Goal: Information Seeking & Learning: Learn about a topic

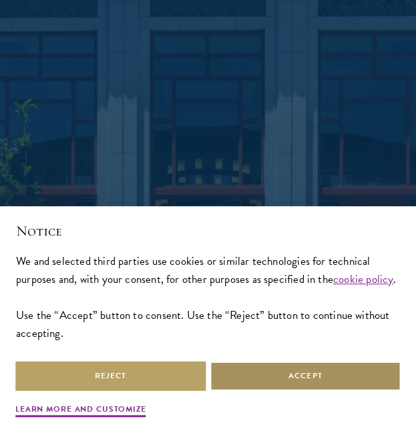
click at [229, 385] on button "Accept" at bounding box center [305, 376] width 191 height 30
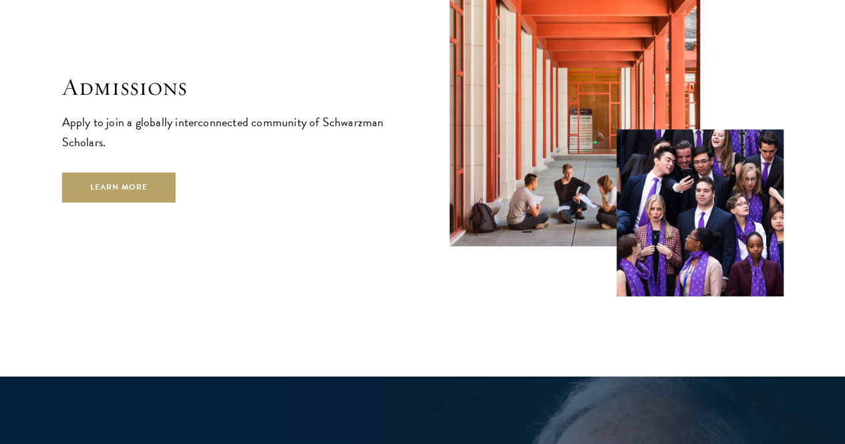
scroll to position [2121, 0]
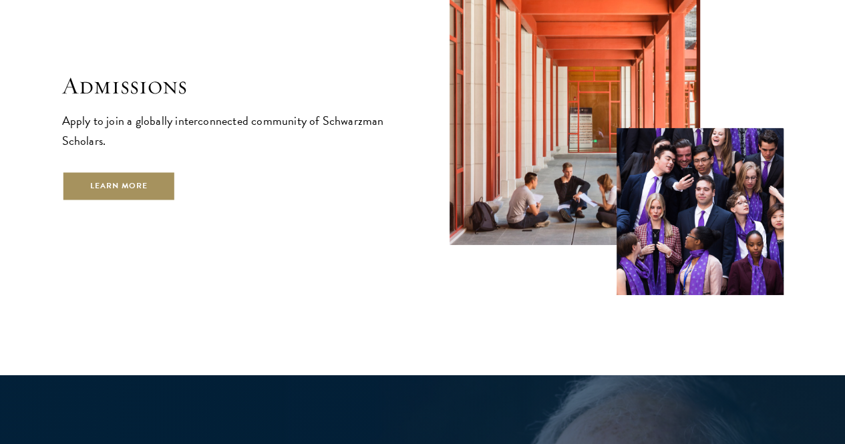
click at [173, 198] on link "Learn More" at bounding box center [119, 186] width 114 height 30
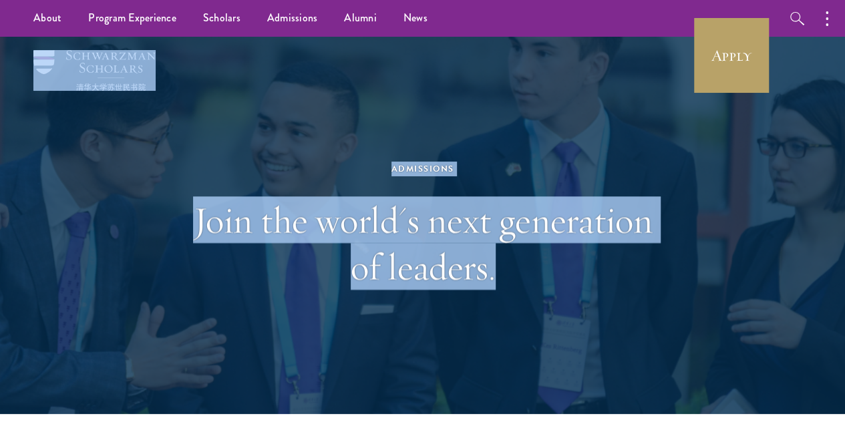
drag, startPoint x: 48, startPoint y: 43, endPoint x: 161, endPoint y: 87, distance: 120.9
click at [161, 87] on header "Admissions Join the world's next generation of leaders." at bounding box center [422, 225] width 845 height 377
click at [201, 258] on h1 "Join the world's next generation of leaders." at bounding box center [422, 242] width 461 height 93
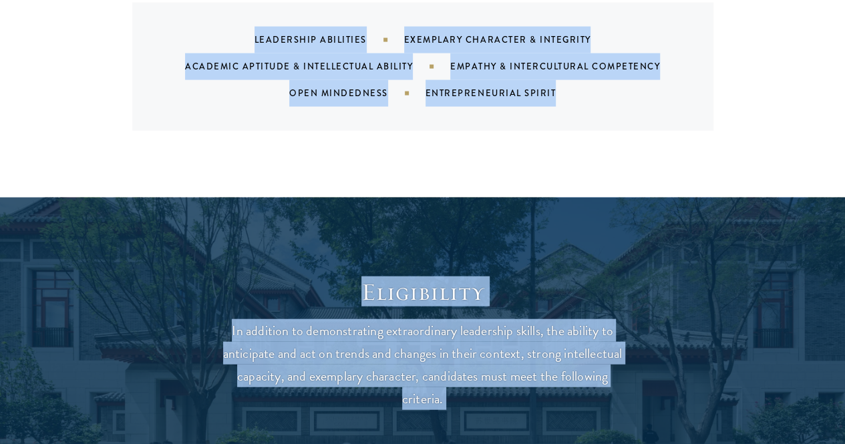
scroll to position [1544, 0]
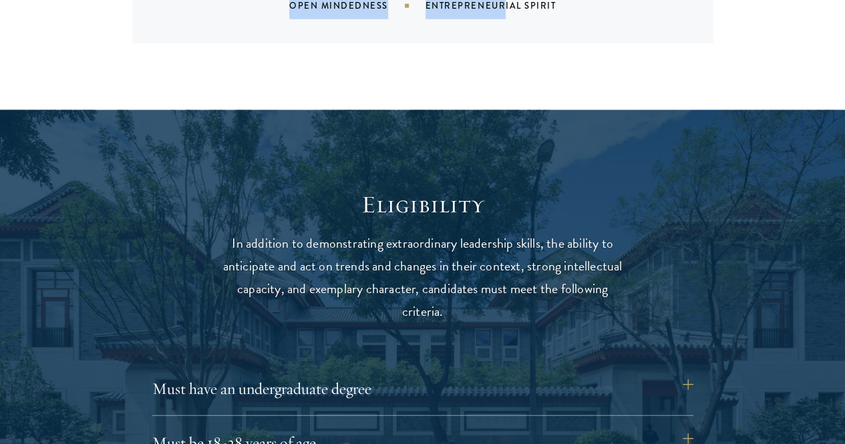
drag, startPoint x: 199, startPoint y: 75, endPoint x: 491, endPoint y: 67, distance: 291.9
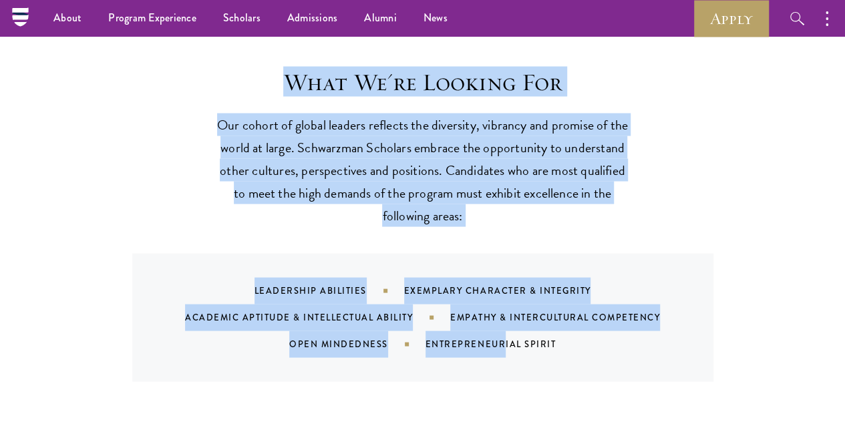
scroll to position [1206, 0]
click at [156, 107] on div "What We're Looking For Our cohort of global leaders reflects the diversity, vib…" at bounding box center [422, 224] width 721 height 314
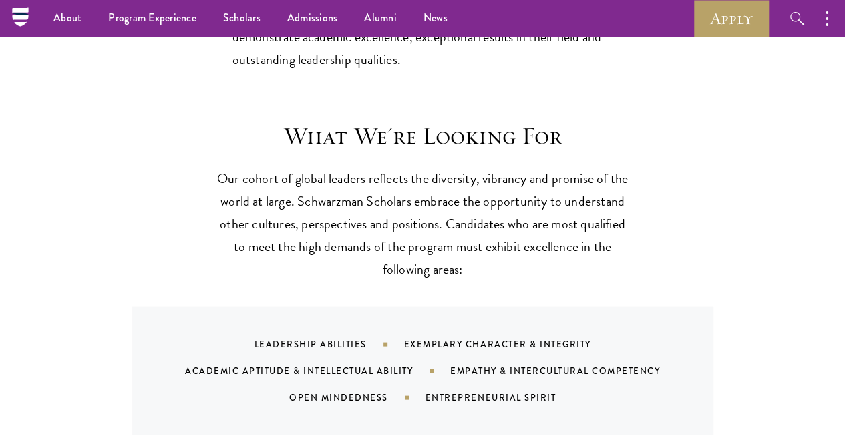
scroll to position [1153, 0]
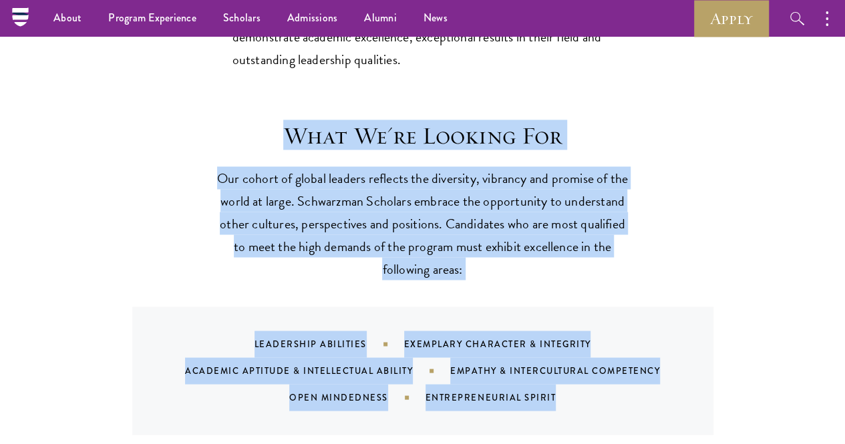
drag, startPoint x: 252, startPoint y: 98, endPoint x: 572, endPoint y: 375, distance: 423.8
click at [572, 375] on div "What We're Looking For Our cohort of global leaders reflects the diversity, vib…" at bounding box center [422, 278] width 721 height 314
copy div "What We're Looking For Our cohort of global leaders reflects the diversity, vib…"
click at [769, 221] on section "What We're Looking For Our cohort of global leaders reflects the diversity, vib…" at bounding box center [422, 278] width 845 height 314
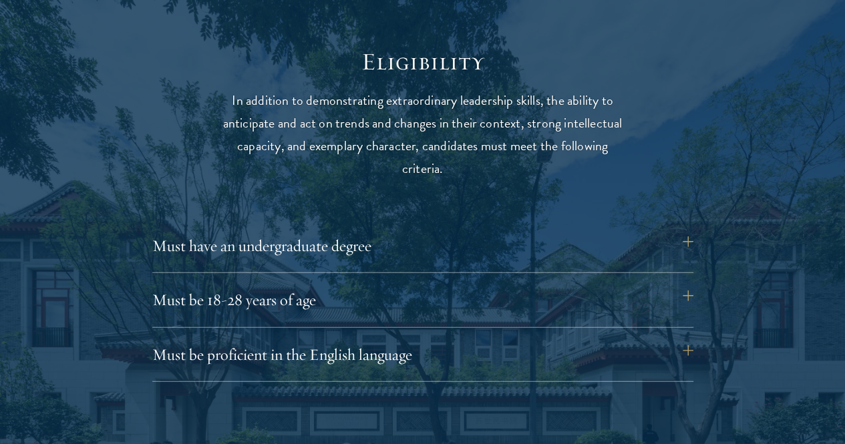
scroll to position [1710, 0]
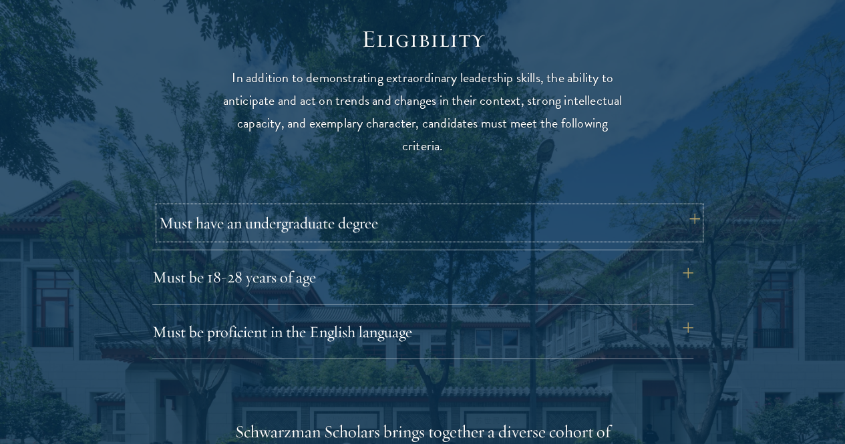
click at [689, 211] on button "Must have an undergraduate degree" at bounding box center [429, 223] width 541 height 32
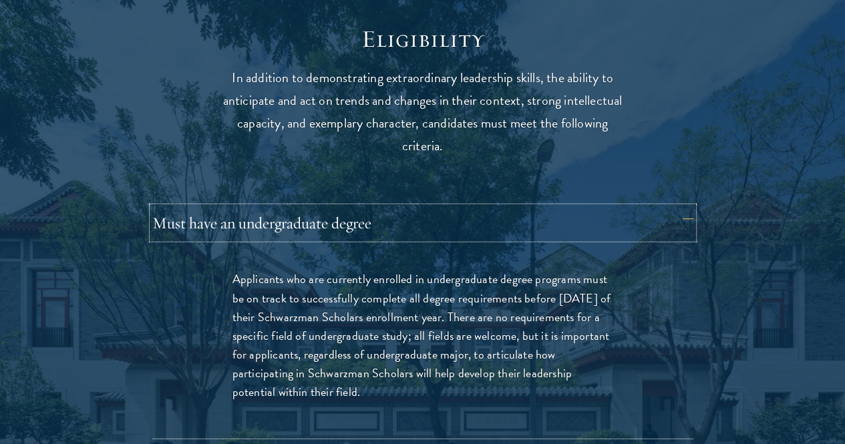
scroll to position [1791, 0]
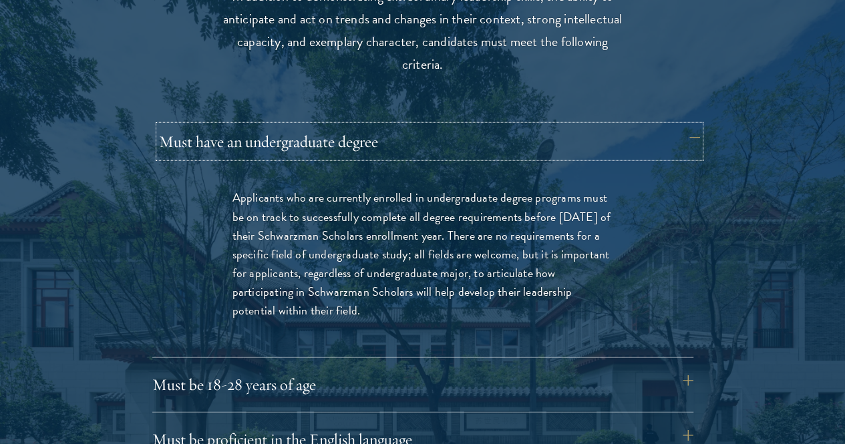
click at [687, 131] on button "Must have an undergraduate degree" at bounding box center [429, 142] width 541 height 32
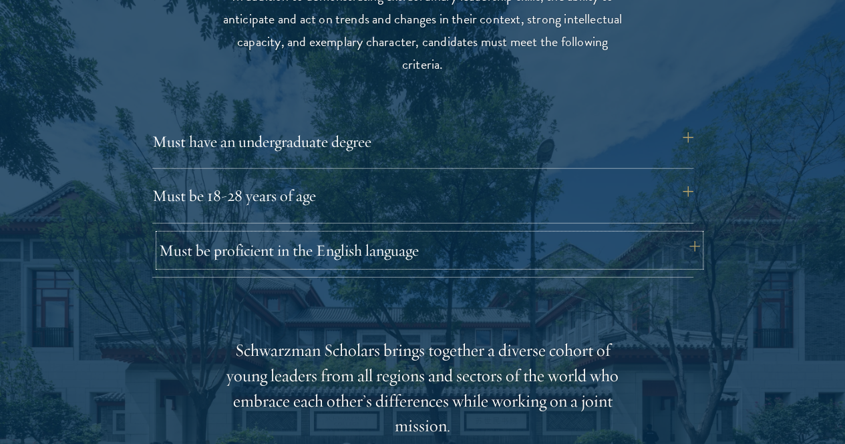
click at [687, 234] on button "Must be proficient in the English language" at bounding box center [429, 250] width 541 height 32
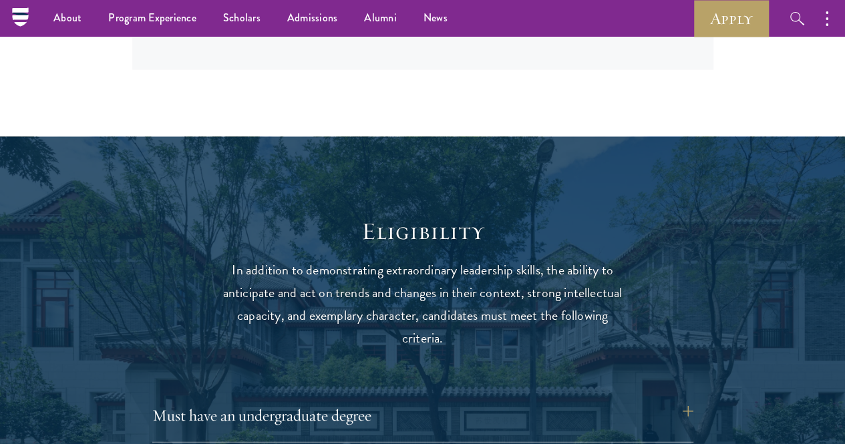
scroll to position [1496, 0]
